Goal: Navigation & Orientation: Find specific page/section

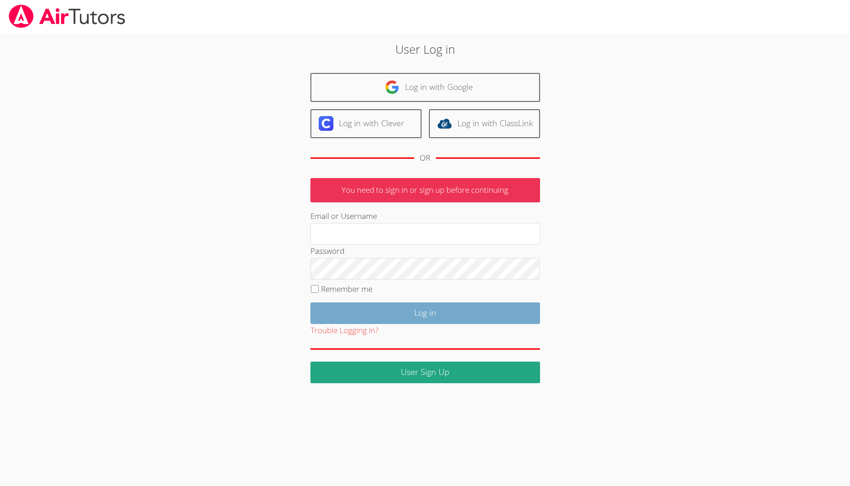
type input "[EMAIL_ADDRESS][DOMAIN_NAME]"
click at [388, 311] on input "Log in" at bounding box center [425, 314] width 230 height 22
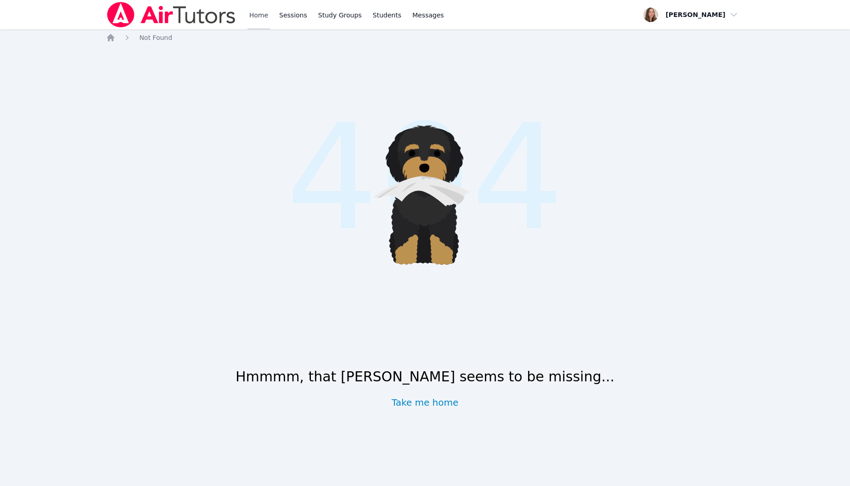
click at [260, 28] on link "Home" at bounding box center [258, 14] width 22 height 29
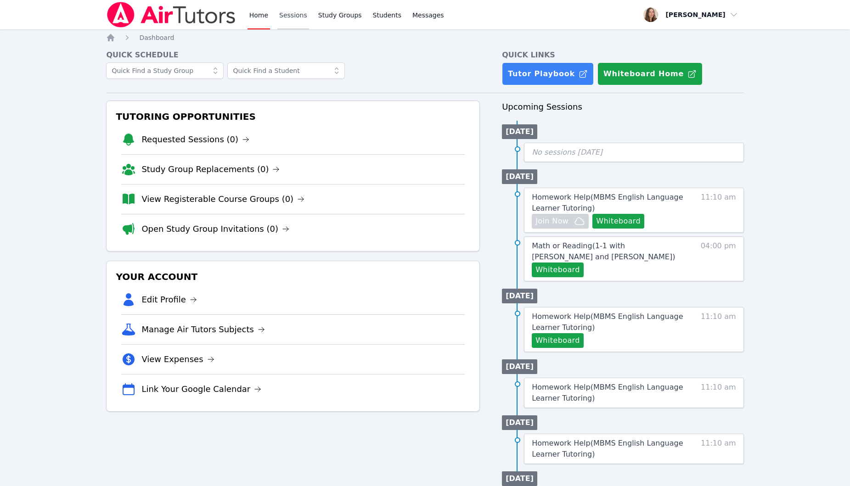
click at [291, 15] on link "Sessions" at bounding box center [293, 14] width 32 height 29
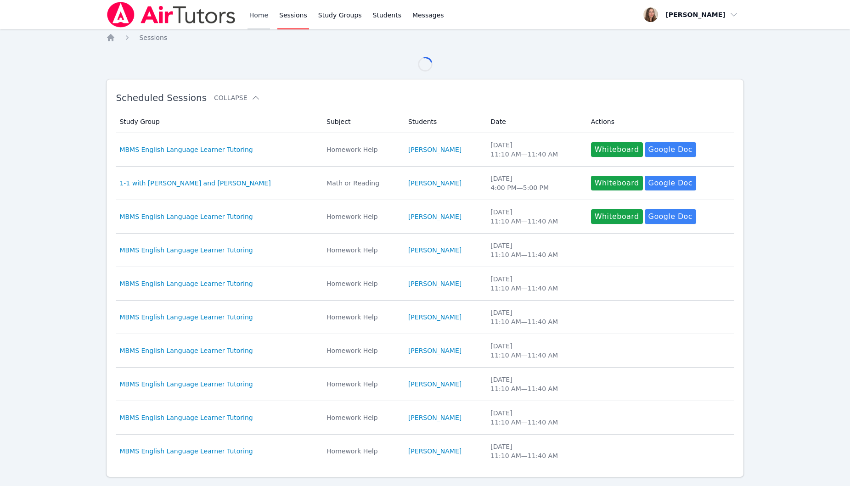
click at [260, 13] on link "Home" at bounding box center [258, 14] width 22 height 29
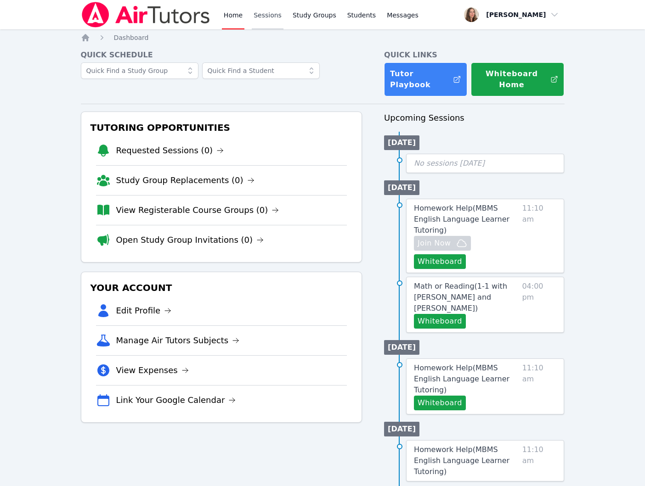
click at [265, 17] on link "Sessions" at bounding box center [268, 14] width 32 height 29
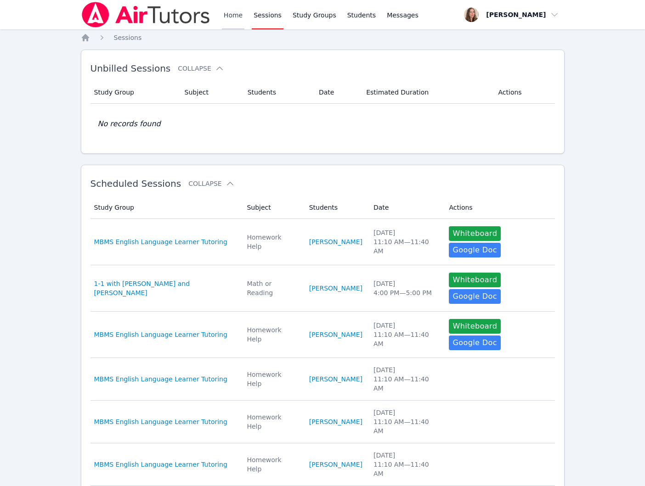
click at [232, 15] on link "Home" at bounding box center [233, 14] width 22 height 29
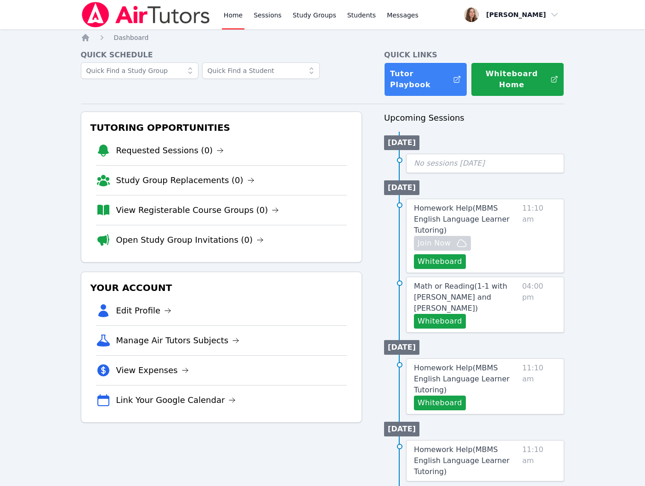
click at [282, 15] on div "Home Sessions Study Groups Students Messages" at bounding box center [321, 14] width 198 height 29
click at [305, 20] on link "Study Groups" at bounding box center [314, 14] width 47 height 29
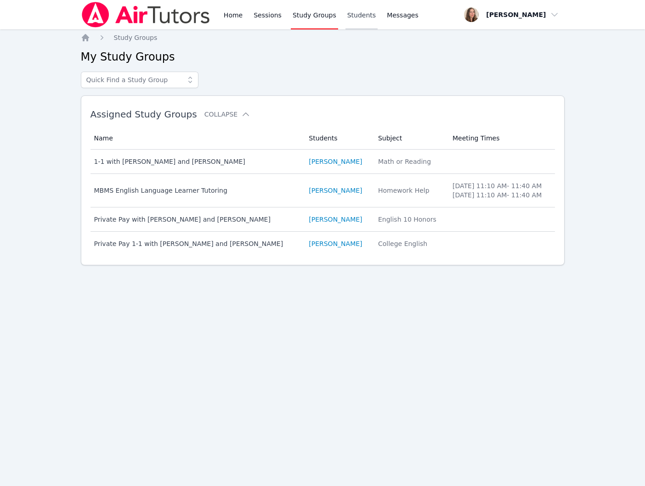
click at [356, 22] on link "Students" at bounding box center [361, 14] width 32 height 29
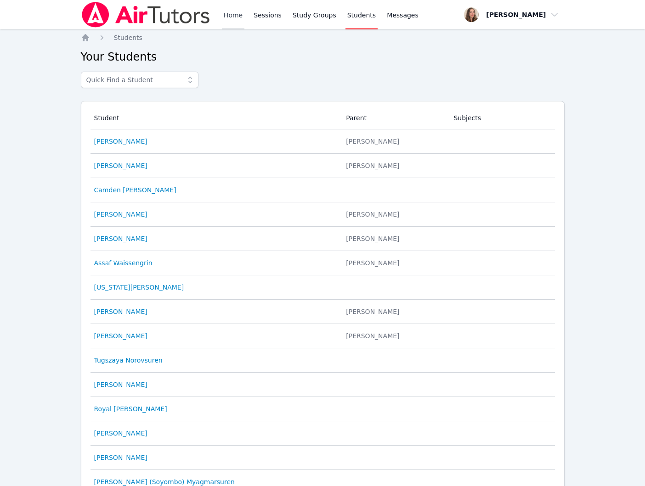
click at [234, 10] on link "Home" at bounding box center [233, 14] width 22 height 29
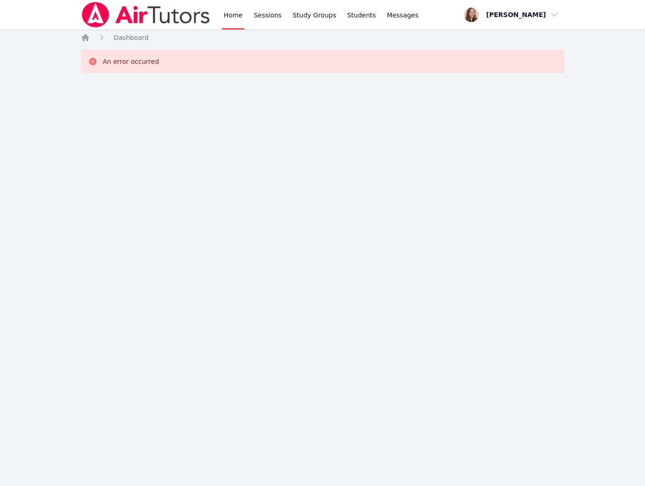
click at [230, 36] on nav "Home Dashboard" at bounding box center [322, 37] width 483 height 9
click at [230, 26] on link "Home" at bounding box center [233, 14] width 22 height 29
click at [280, 17] on link "Sessions" at bounding box center [268, 14] width 32 height 29
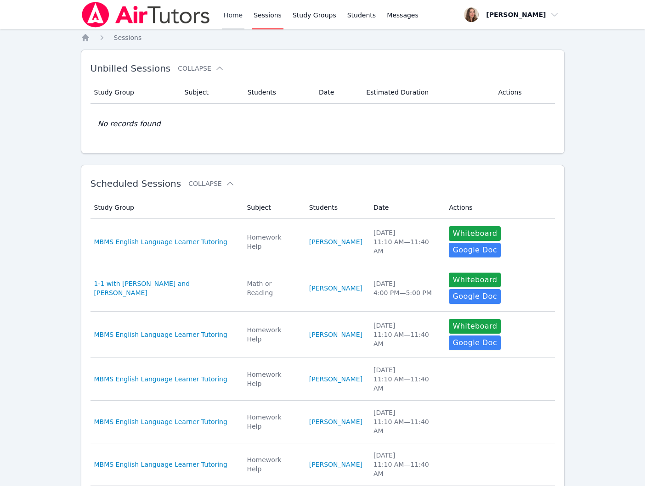
click at [222, 15] on link "Home" at bounding box center [233, 14] width 22 height 29
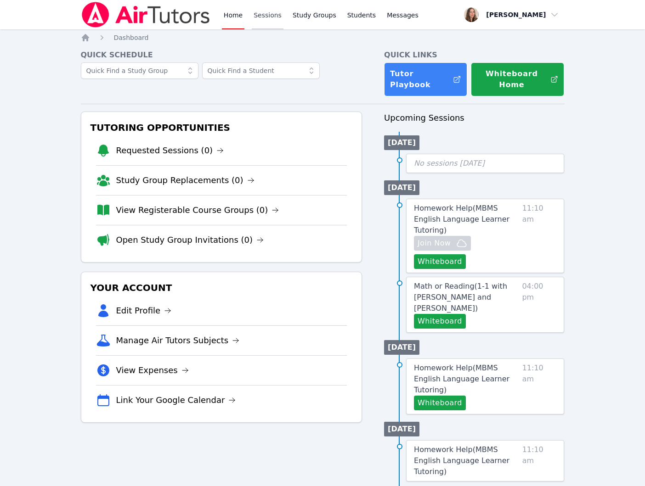
click at [263, 10] on link "Sessions" at bounding box center [268, 14] width 32 height 29
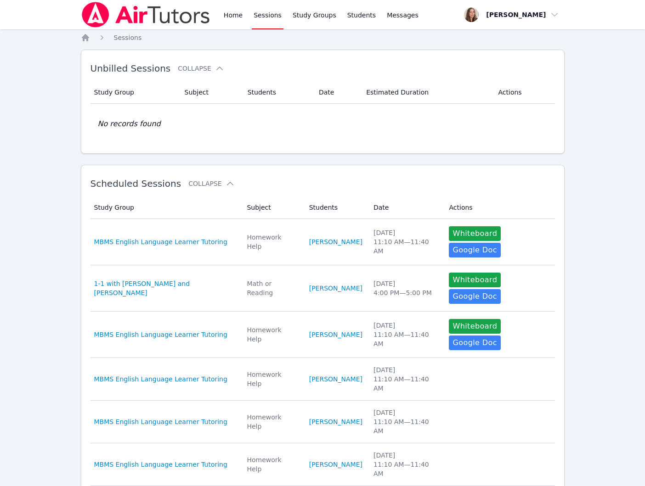
click at [220, 8] on div "Home Sessions Study Groups Students Messages" at bounding box center [250, 14] width 339 height 29
click at [226, 16] on link "Home" at bounding box center [233, 14] width 22 height 29
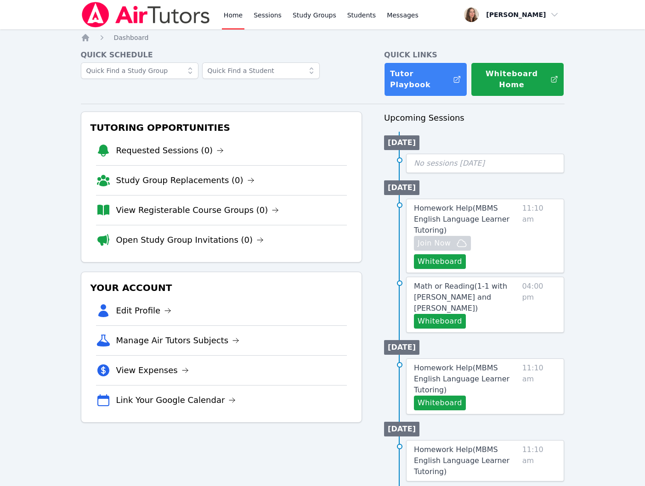
click at [226, 16] on link "Home" at bounding box center [233, 14] width 22 height 29
